Goal: Task Accomplishment & Management: Manage account settings

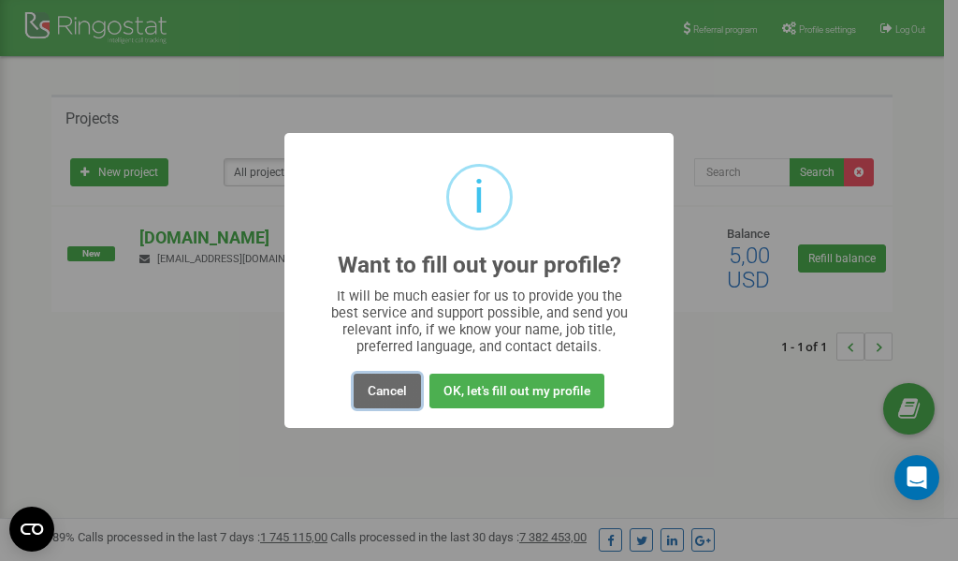
click at [375, 396] on button "Cancel" at bounding box center [387, 390] width 67 height 35
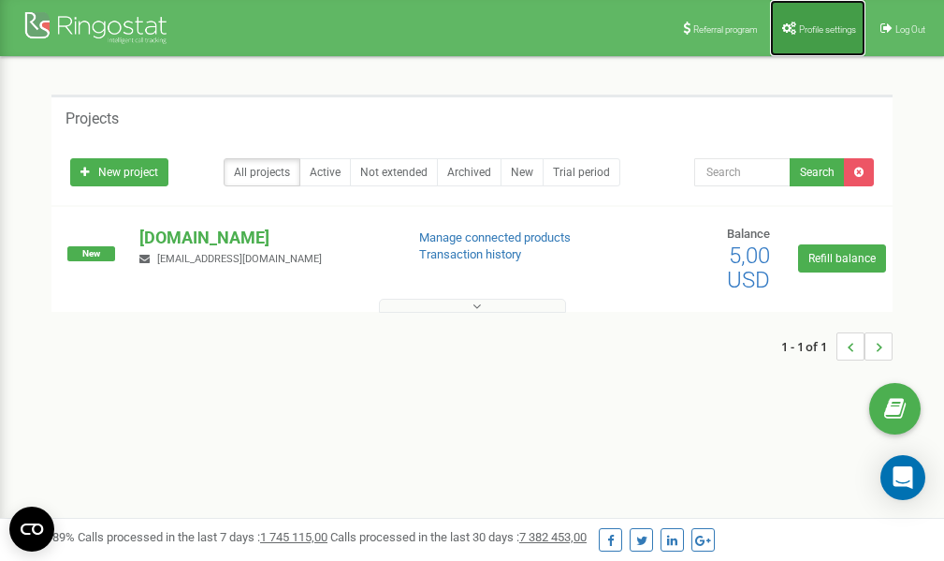
click at [806, 26] on span "Profile settings" at bounding box center [827, 29] width 57 height 10
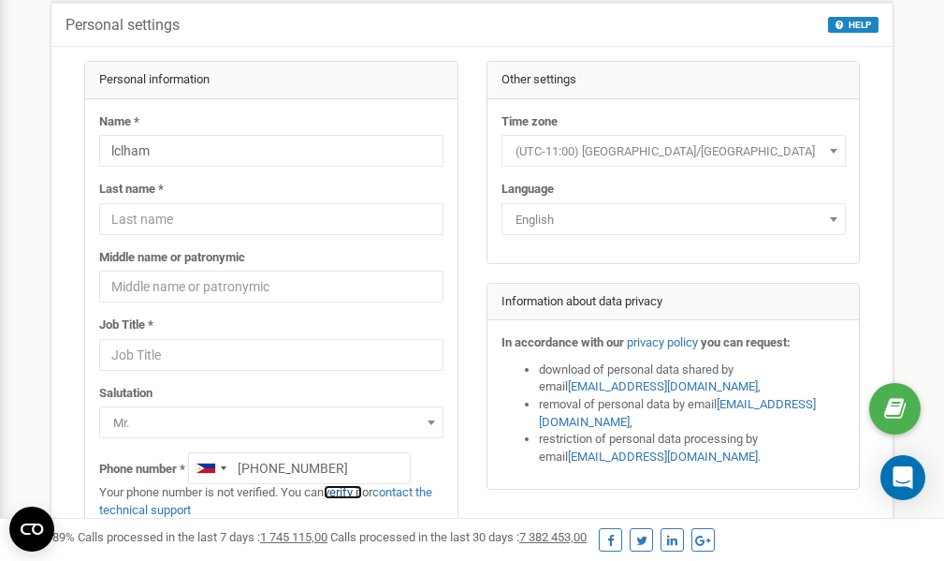
click at [357, 491] on link "verify it" at bounding box center [343, 492] width 38 height 14
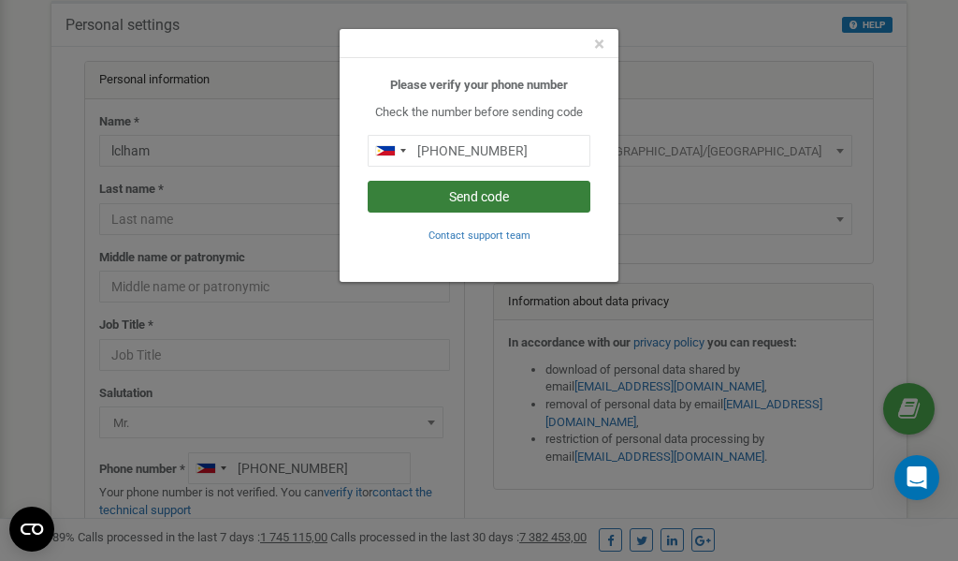
click at [486, 198] on button "Send code" at bounding box center [479, 197] width 223 height 32
